Goal: Task Accomplishment & Management: Use online tool/utility

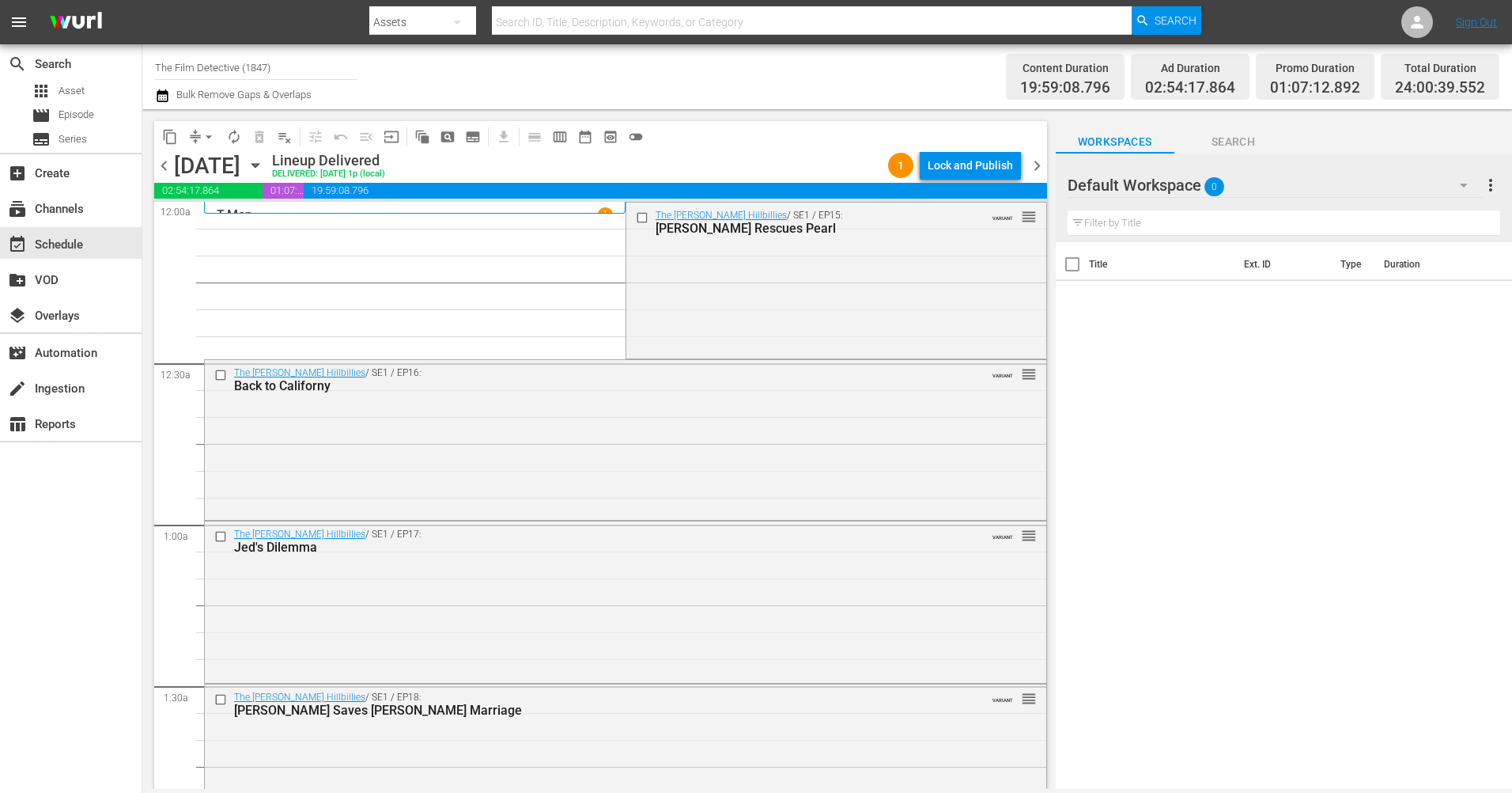
click at [265, 170] on icon "button" at bounding box center [255, 165] width 17 height 17
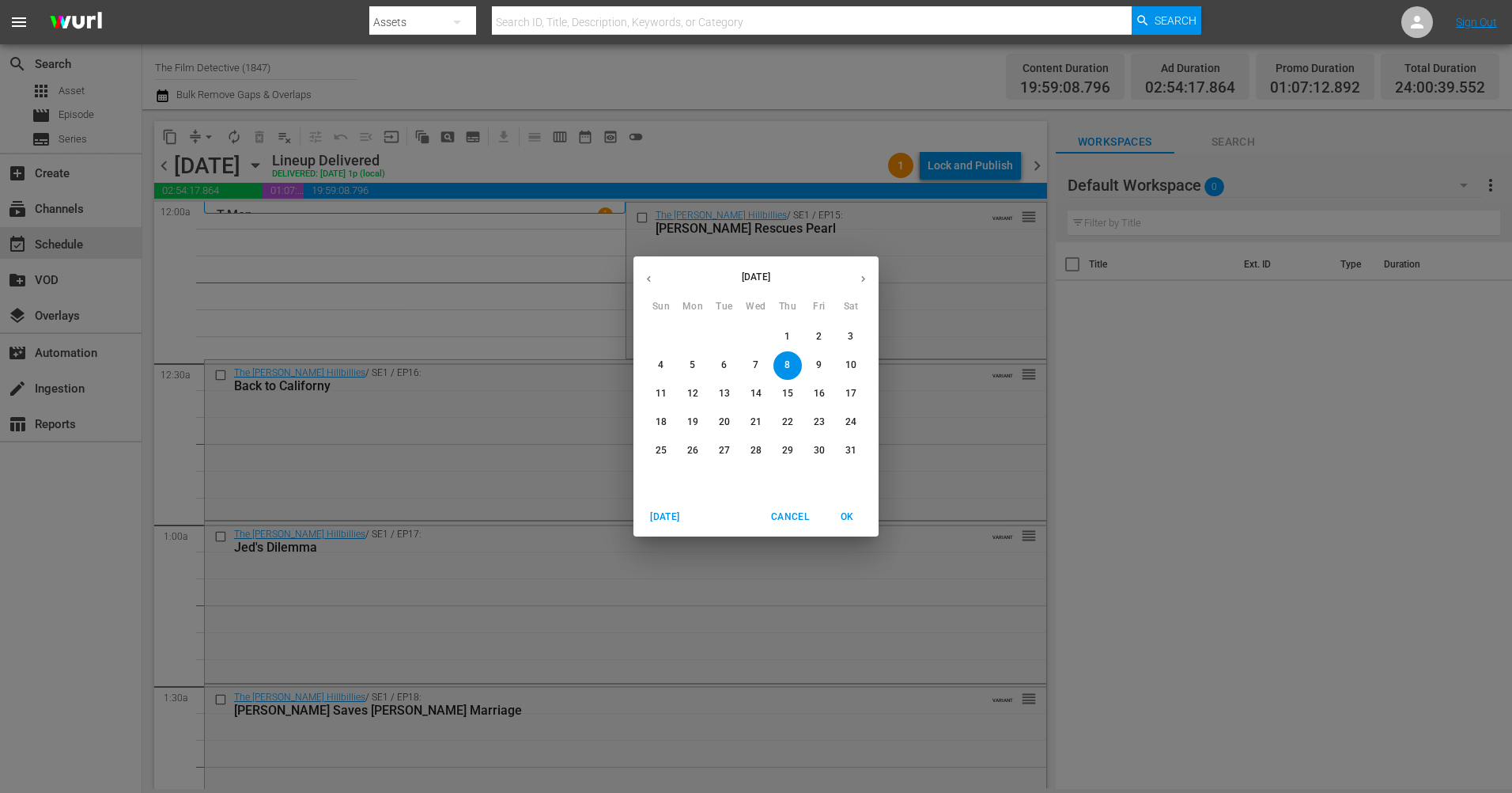
click at [861, 278] on icon "button" at bounding box center [863, 279] width 12 height 12
click at [851, 423] on p "27" at bounding box center [851, 422] width 11 height 13
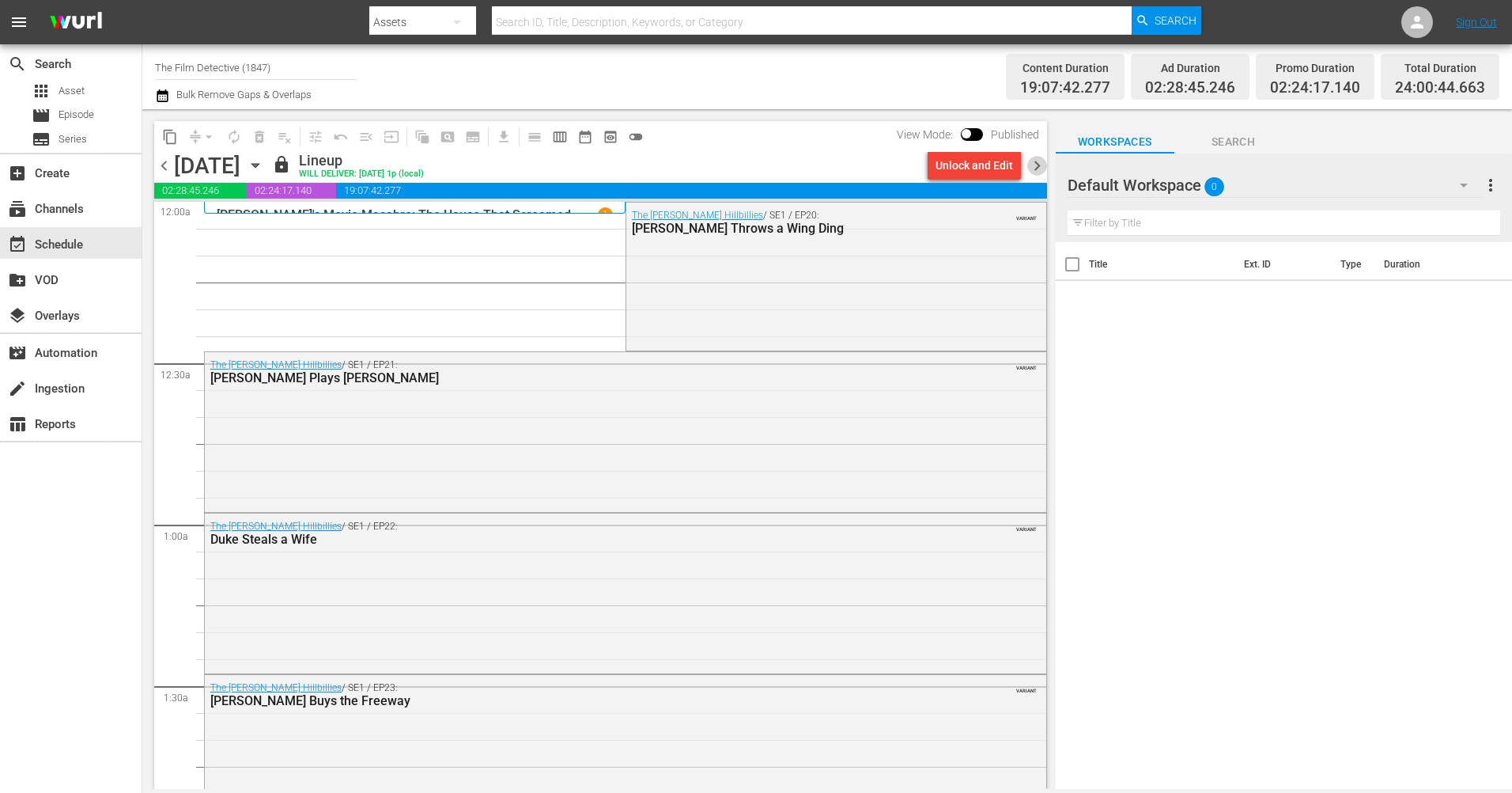
click at [1042, 167] on span "chevron_right" at bounding box center [1037, 165] width 20 height 20
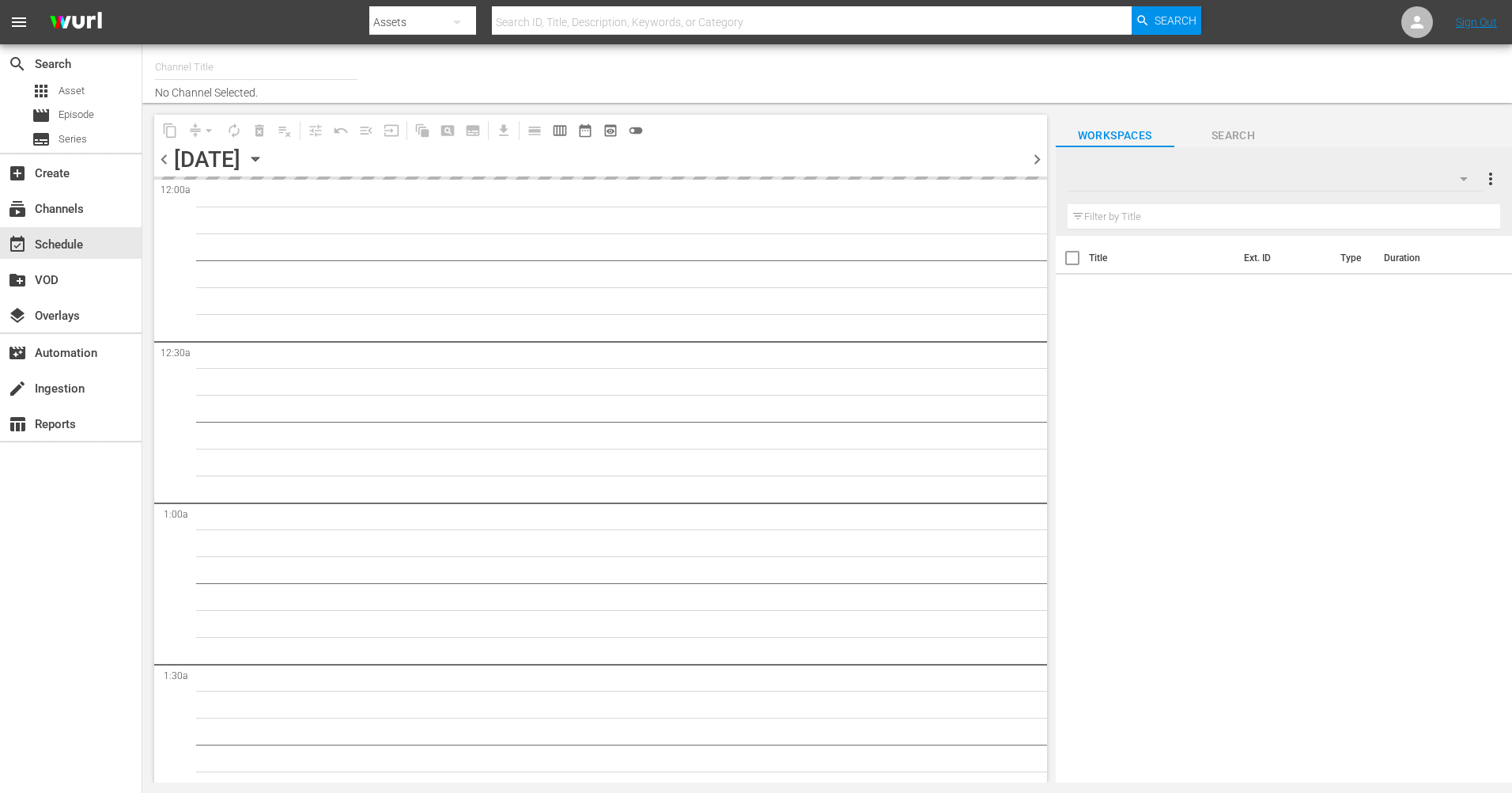
type input "The Film Detective (1847)"
